Goal: Information Seeking & Learning: Understand process/instructions

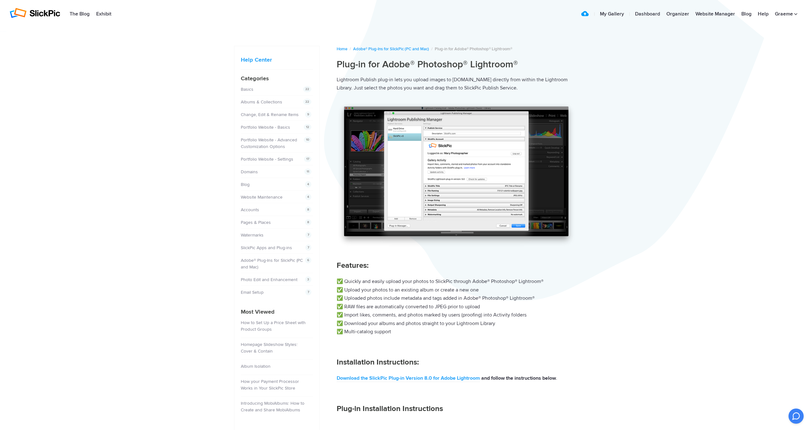
click at [517, 226] on img at bounding box center [456, 174] width 239 height 145
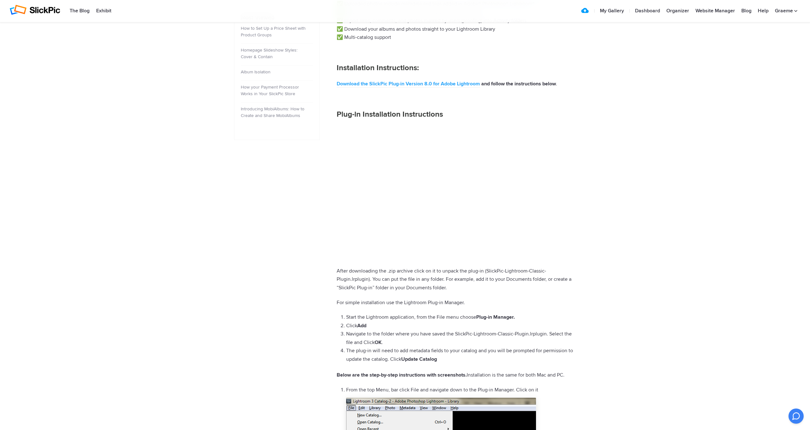
scroll to position [231, 0]
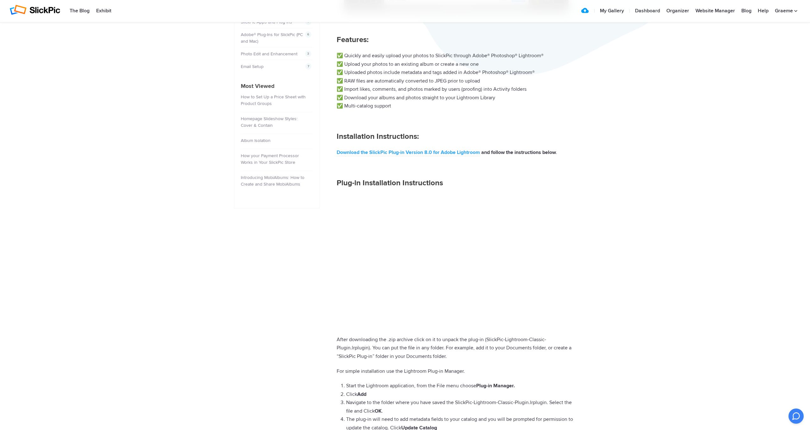
drag, startPoint x: 595, startPoint y: 25, endPoint x: 639, endPoint y: -25, distance: 66.6
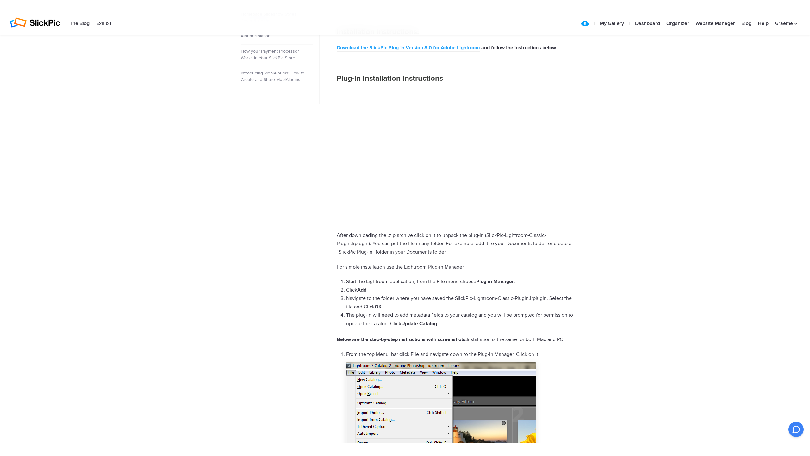
scroll to position [301, 0]
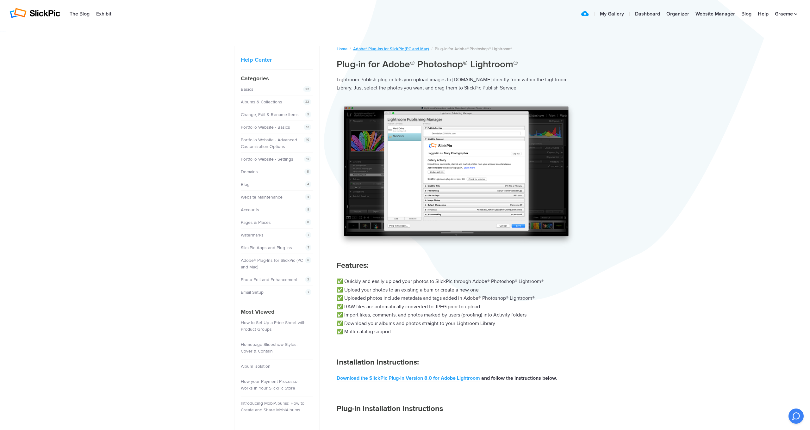
click at [378, 49] on link "Adobe® Plug-Ins for SlickPic (PC and Mac)" at bounding box center [391, 49] width 76 height 5
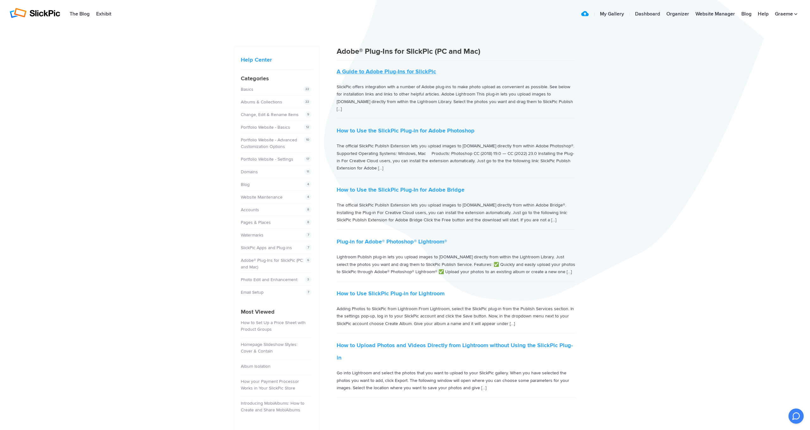
click at [387, 72] on link "A Guide to Adobe Plug-Ins for SlickPic" at bounding box center [386, 71] width 99 height 7
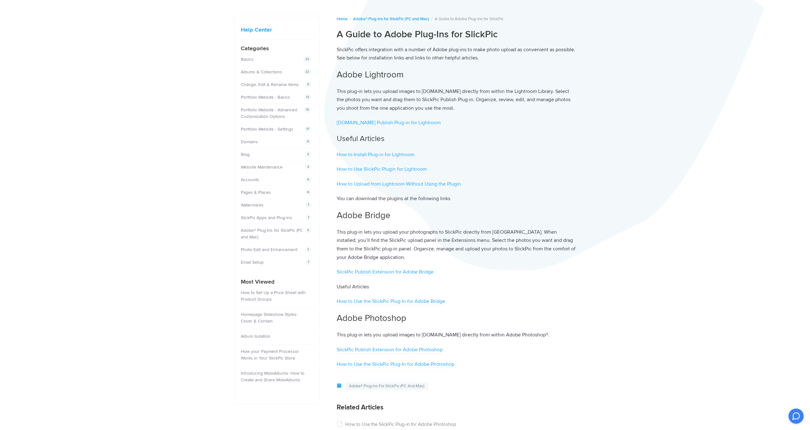
scroll to position [32, 0]
click at [390, 120] on link "SlickPic.com Publish Plug-in for Lightroom" at bounding box center [389, 121] width 104 height 7
